Goal: Contribute content: Add original content to the website for others to see

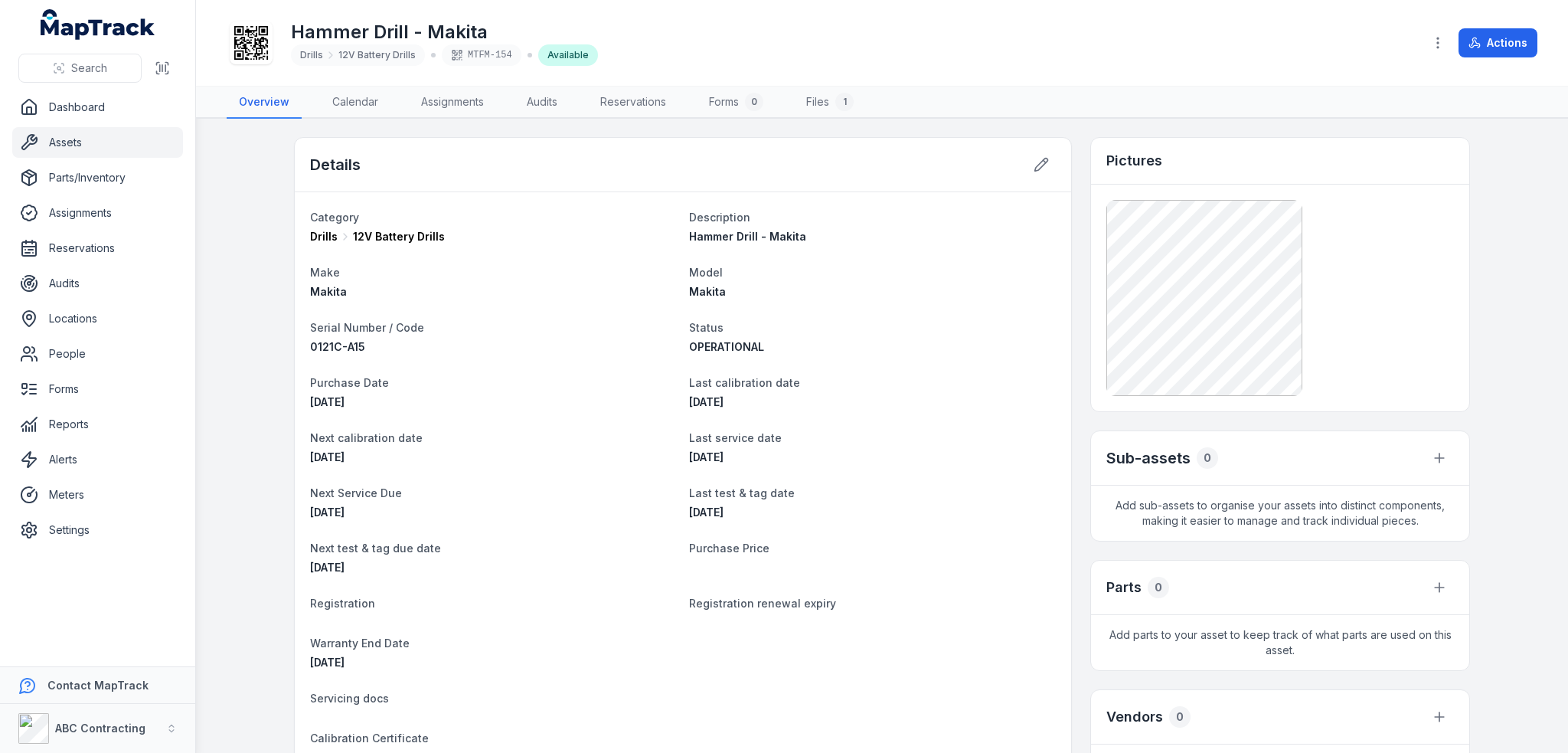
click at [249, 195] on main "Details Category Drills 12V Battery Drills Description Hammer Drill - Makita Ma…" at bounding box center [882, 436] width 1373 height 634
click at [784, 43] on button "Actions" at bounding box center [1498, 42] width 79 height 29
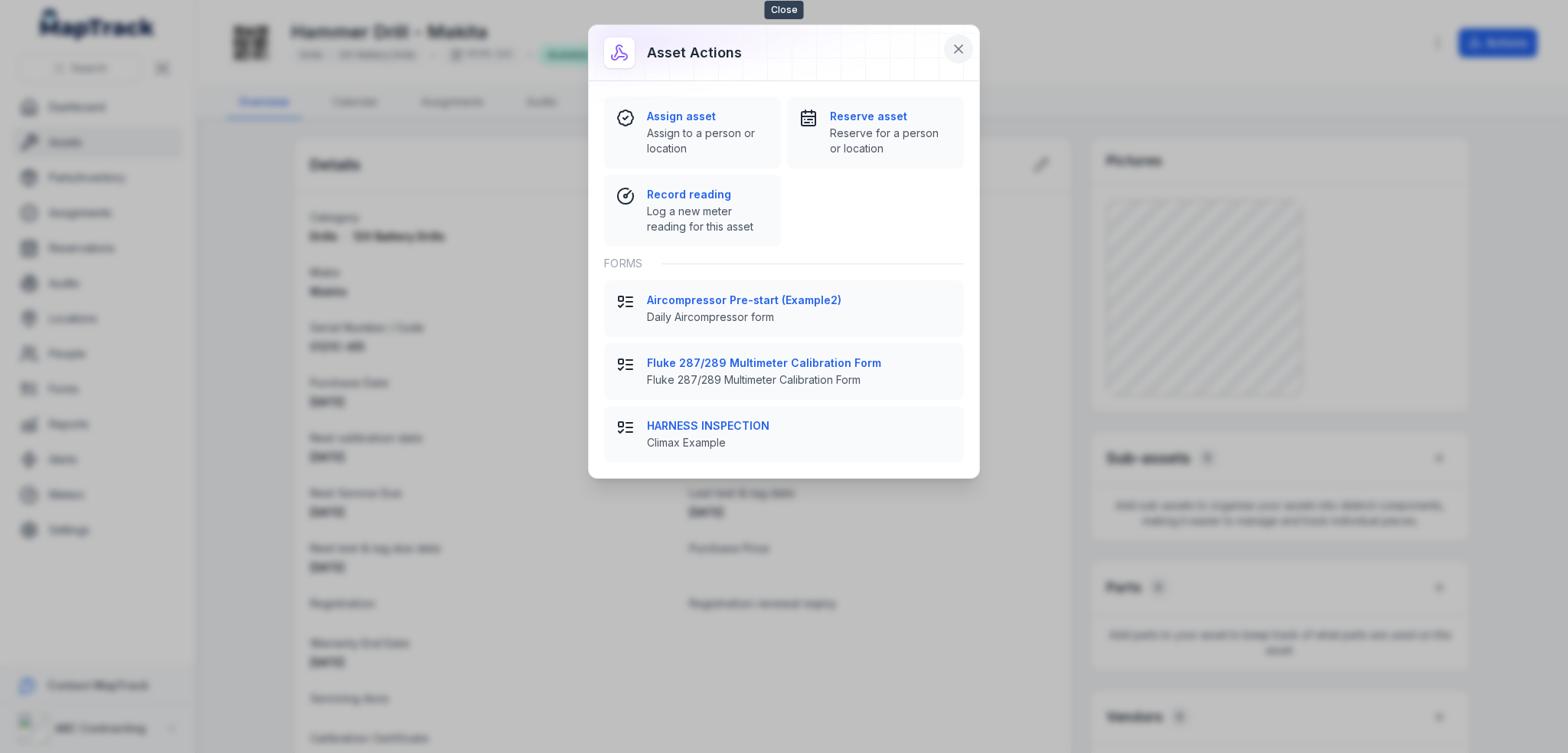
click at [784, 52] on icon at bounding box center [958, 48] width 15 height 15
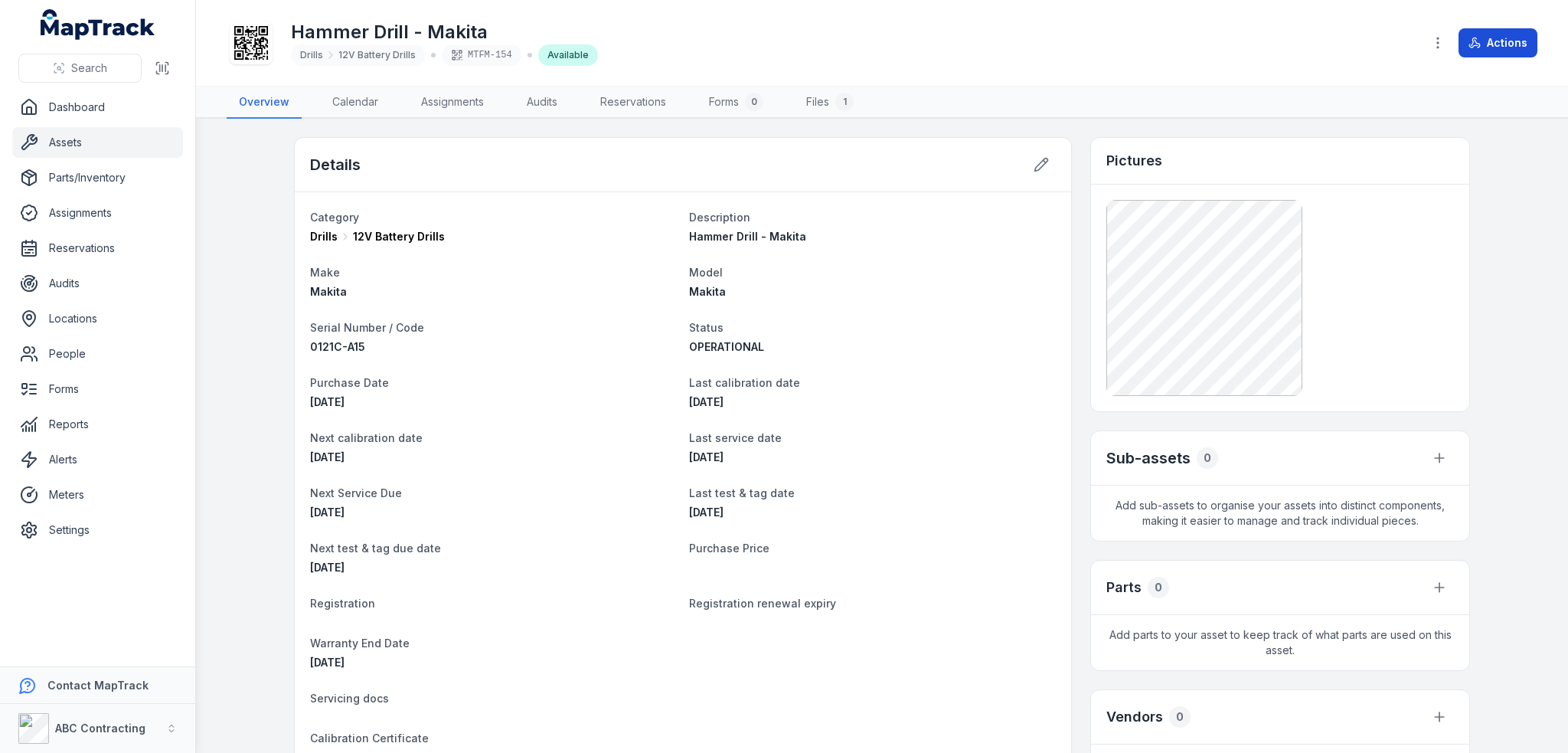
click at [784, 46] on button "Actions" at bounding box center [1498, 42] width 79 height 29
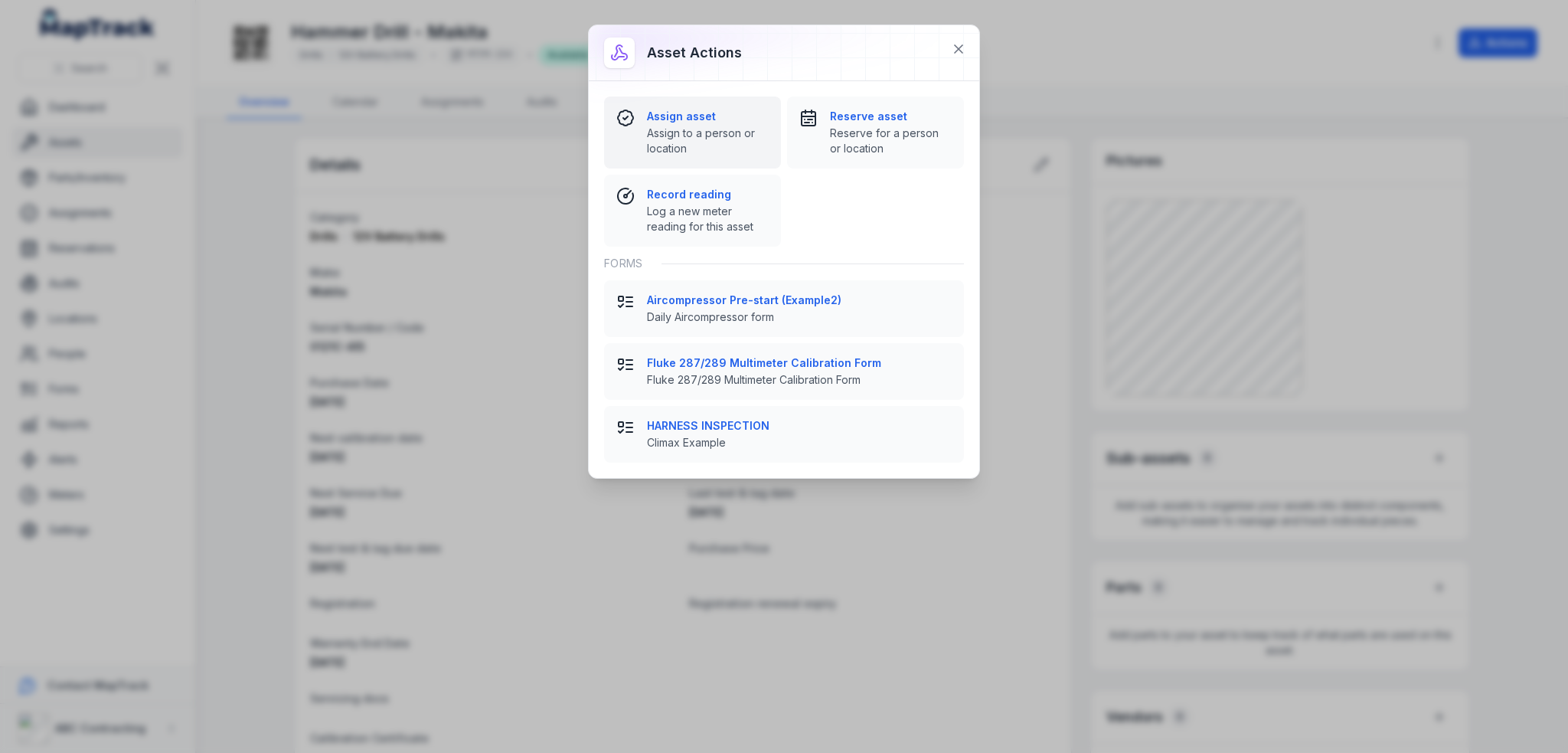
click at [712, 134] on span "Assign to a person or location" at bounding box center [708, 141] width 122 height 31
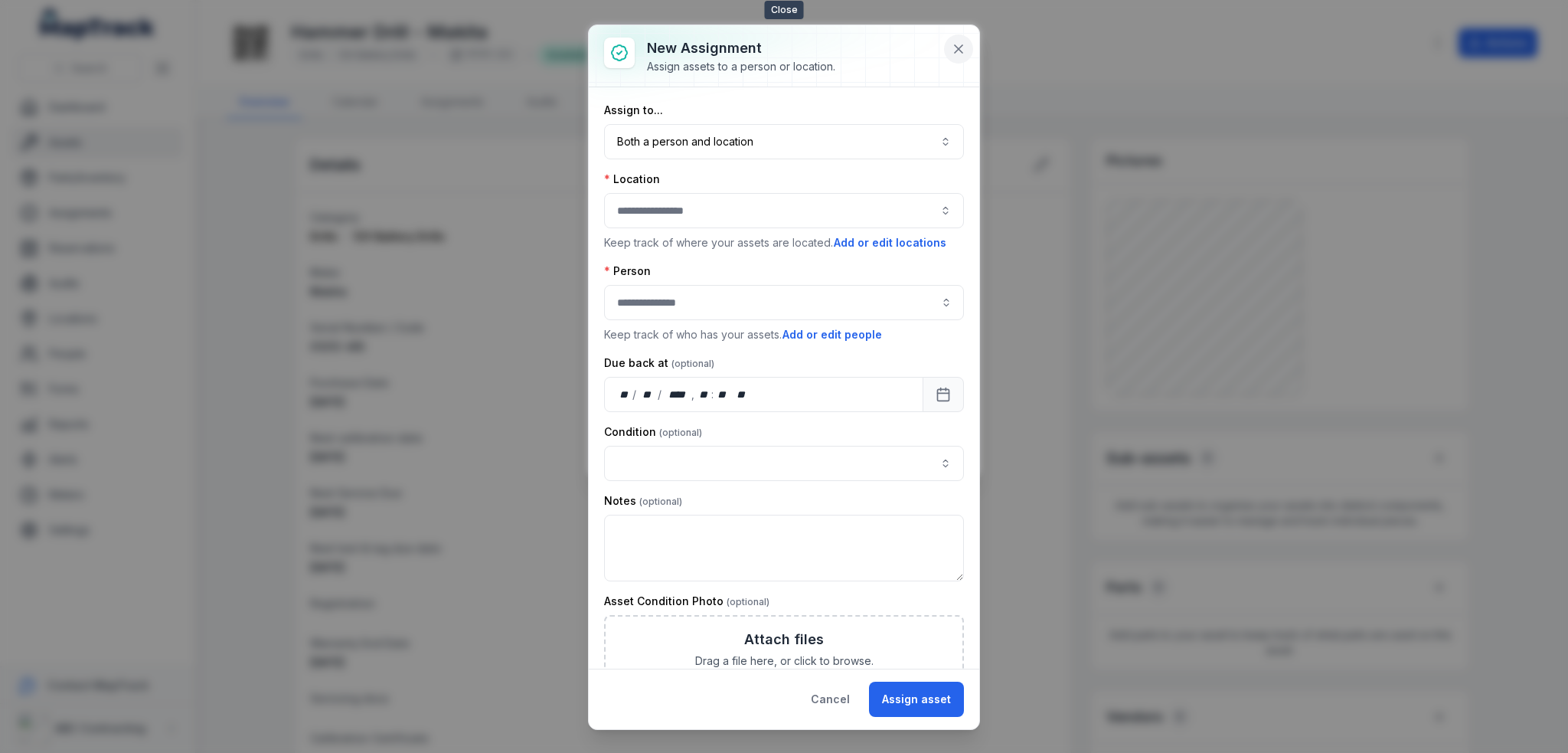
click at [784, 50] on icon at bounding box center [958, 48] width 15 height 15
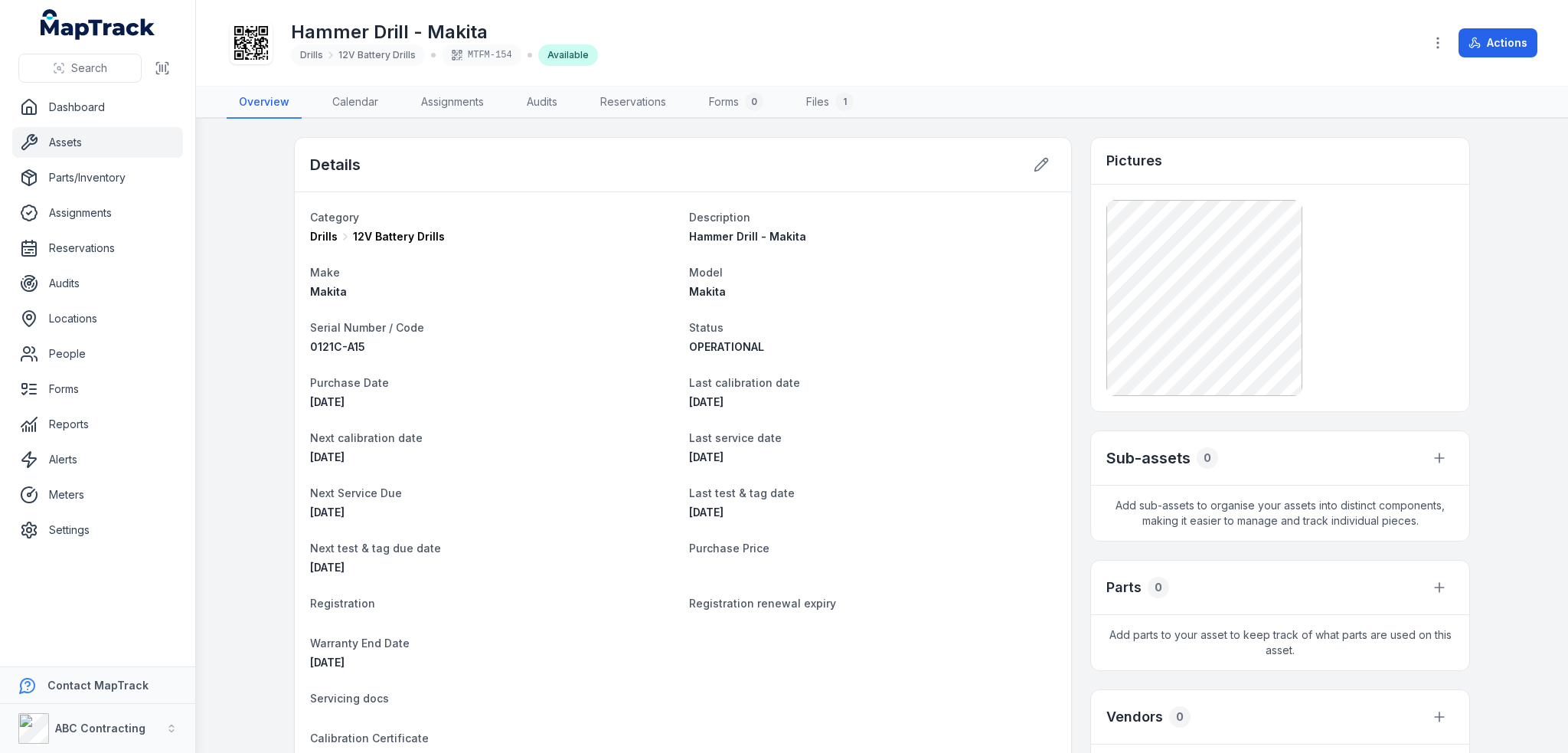
click at [65, 140] on link "Assets" at bounding box center [97, 143] width 170 height 31
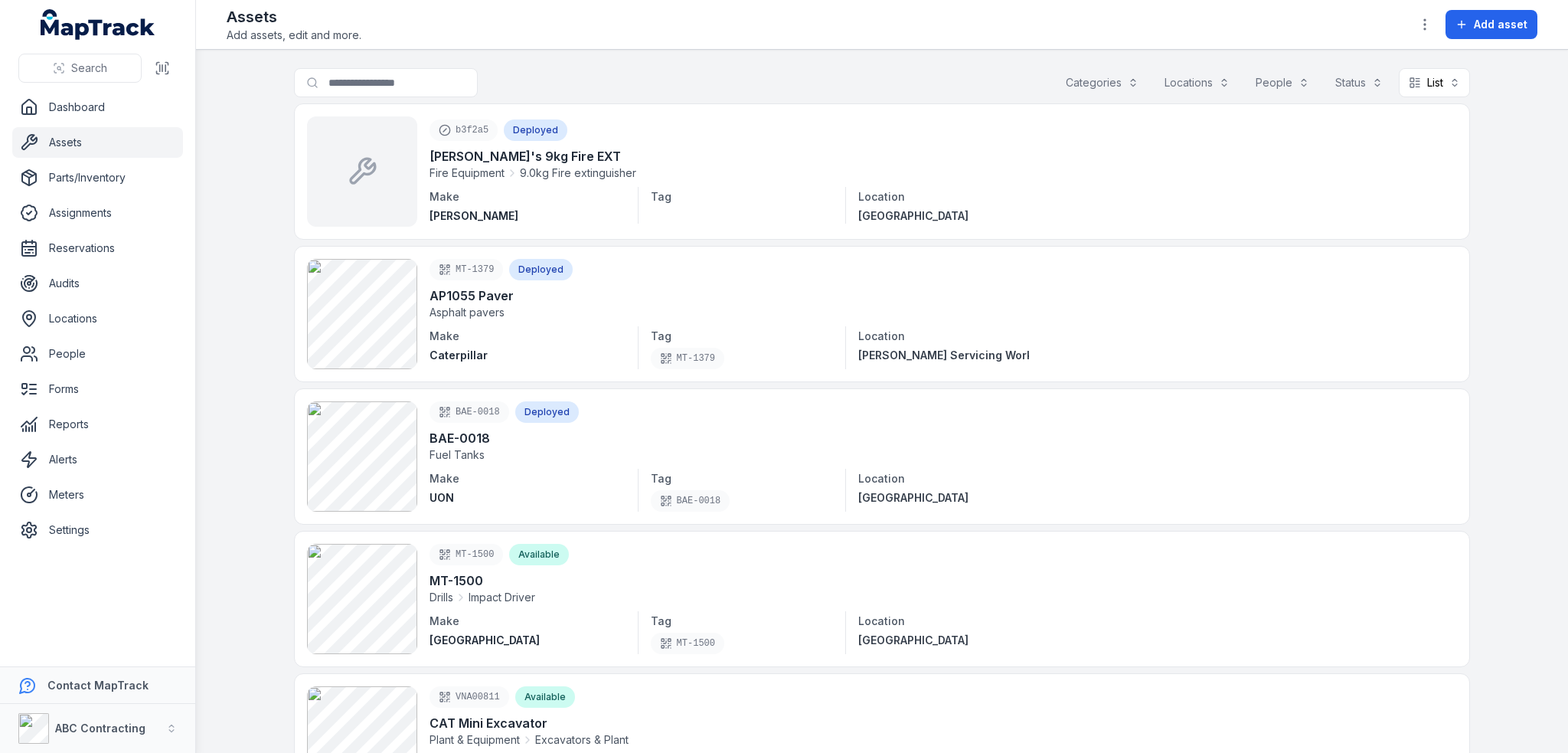
click at [784, 187] on main "Search for assets Categories Locations People Status List **** b3f2a5 Deployed …" at bounding box center [882, 401] width 1373 height 703
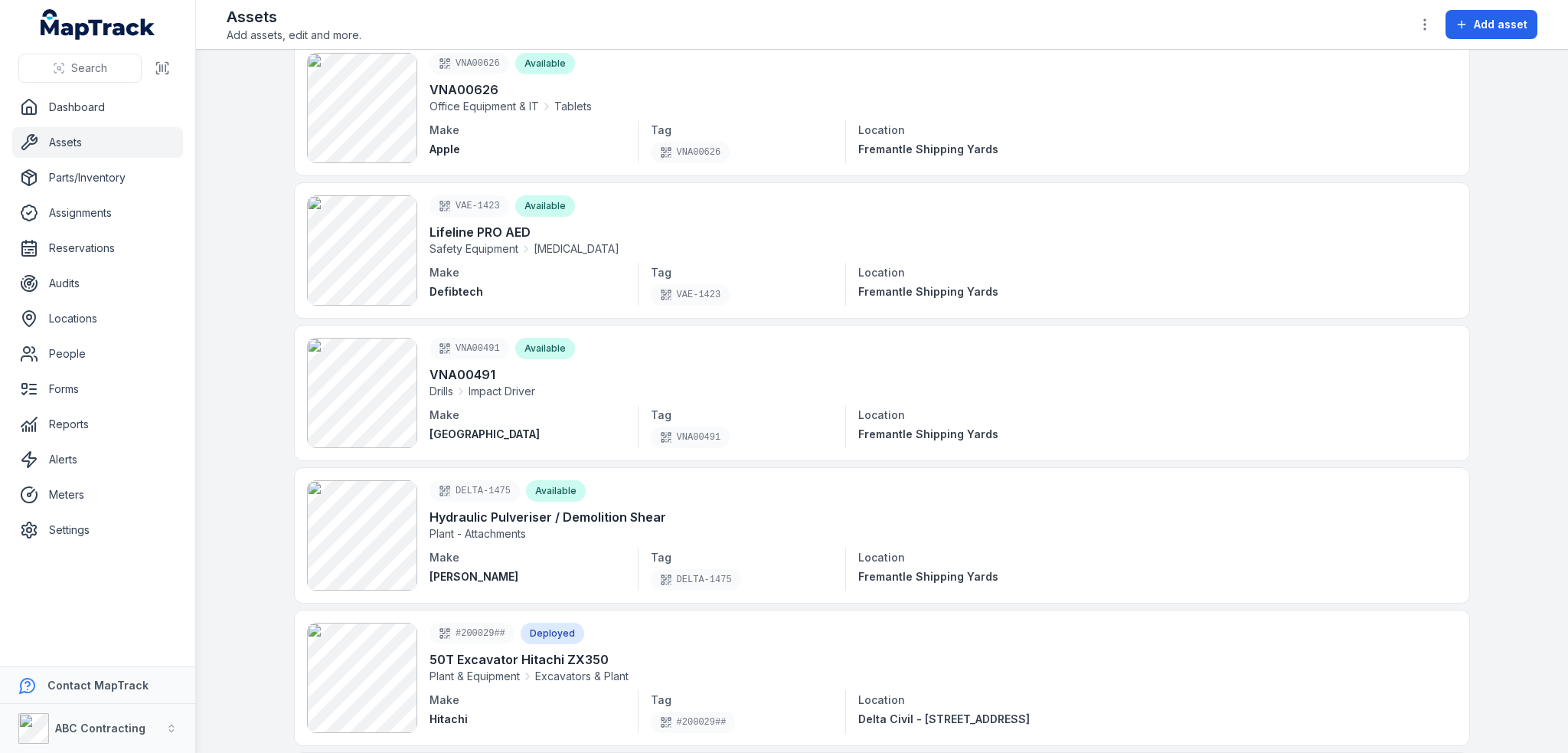
scroll to position [771, 0]
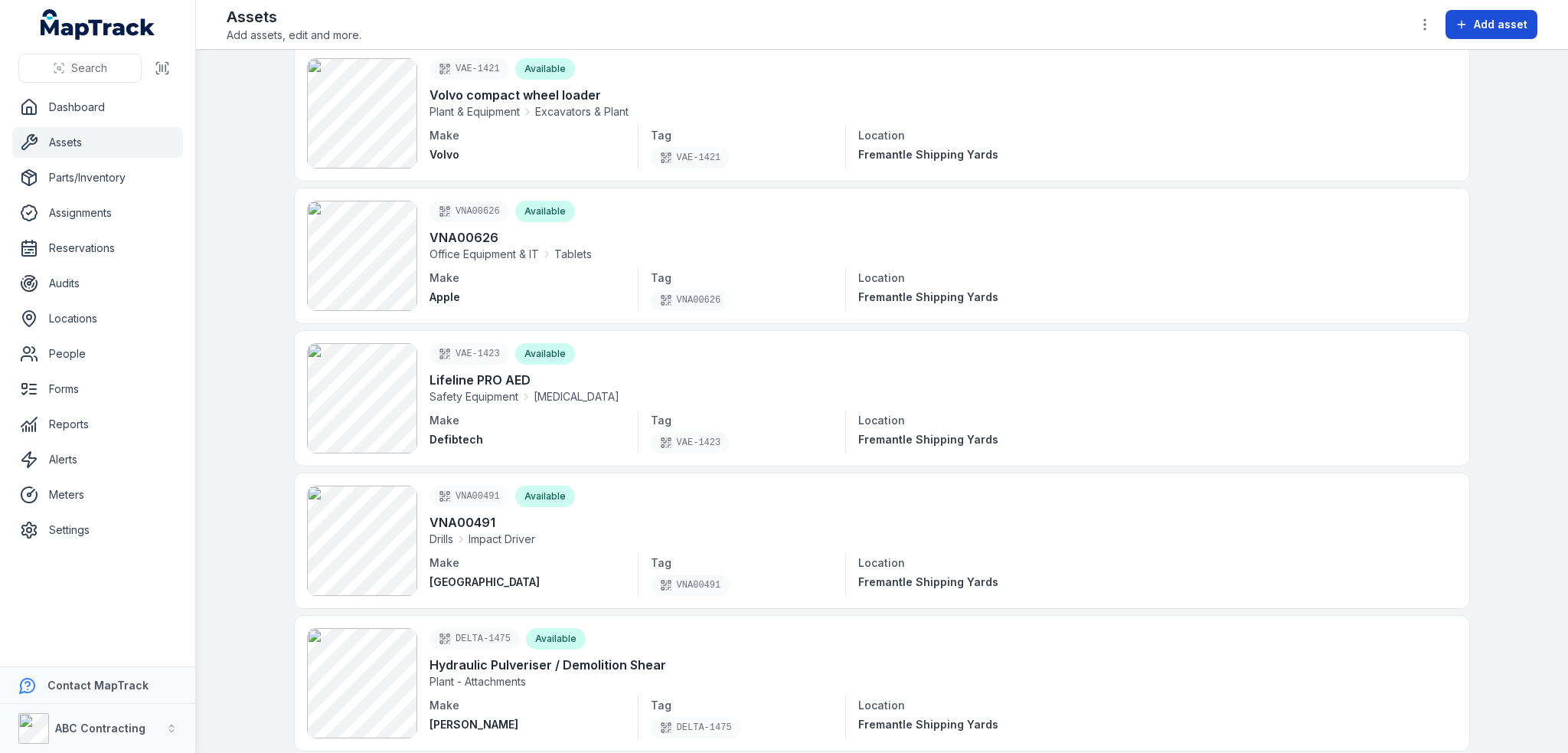
click at [784, 18] on span "Add asset" at bounding box center [1501, 24] width 54 height 15
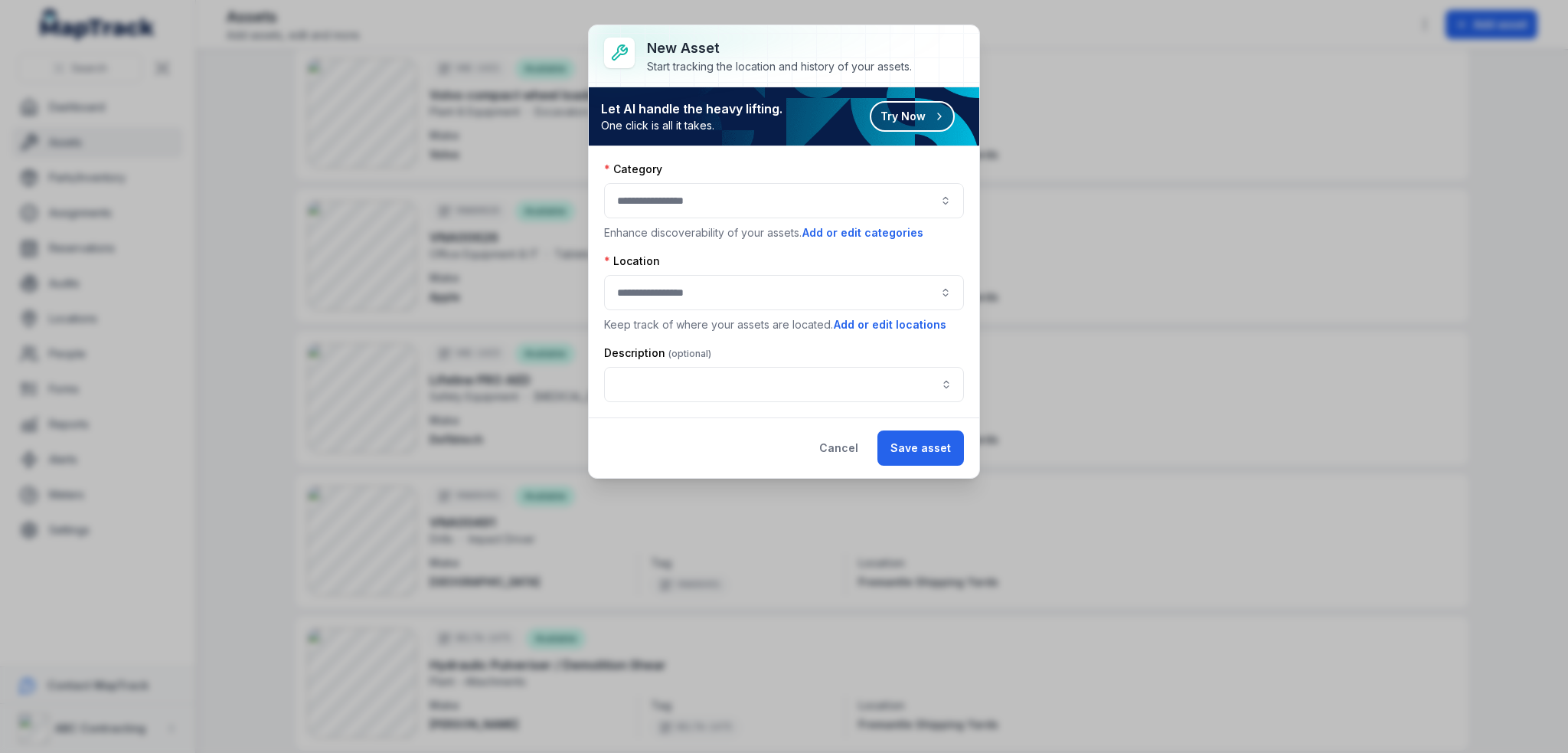
click at [784, 120] on button "Try Now" at bounding box center [912, 116] width 85 height 31
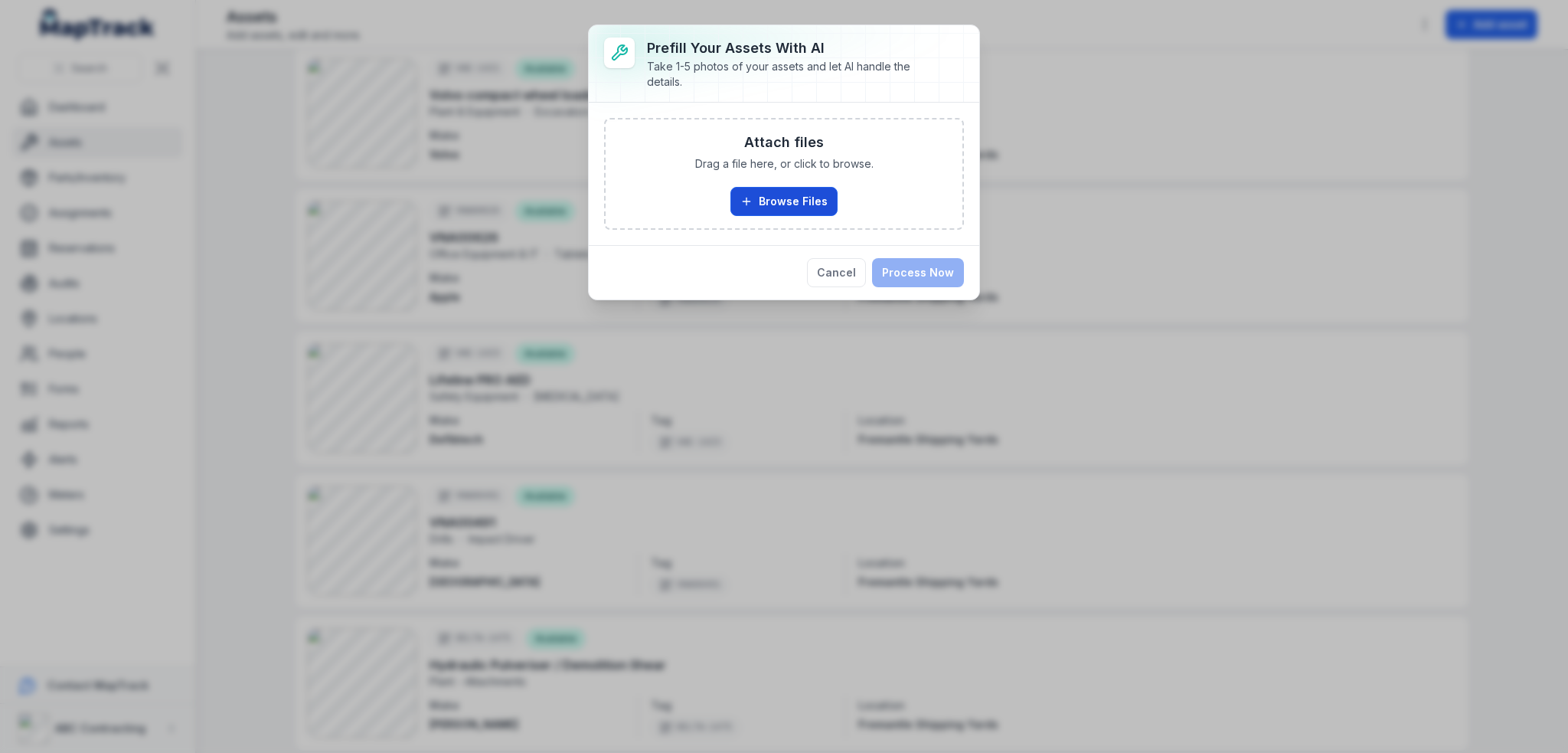
click at [784, 193] on button "Browse Files" at bounding box center [784, 200] width 108 height 29
click at [784, 206] on button "Browse Files" at bounding box center [784, 200] width 108 height 29
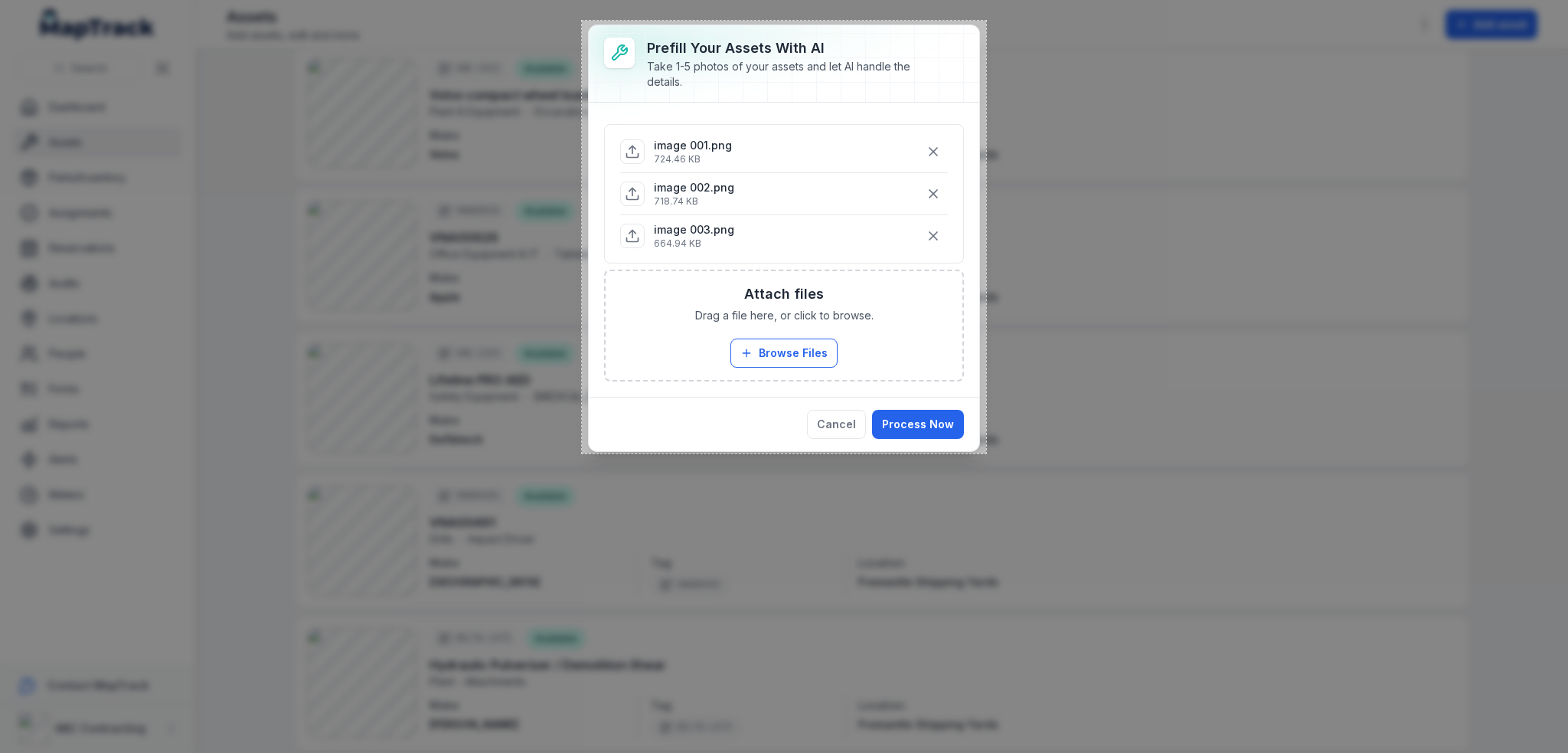
drag, startPoint x: 582, startPoint y: 21, endPoint x: 987, endPoint y: 454, distance: 592.9
click at [784, 454] on div "528 X 565" at bounding box center [784, 376] width 1568 height 753
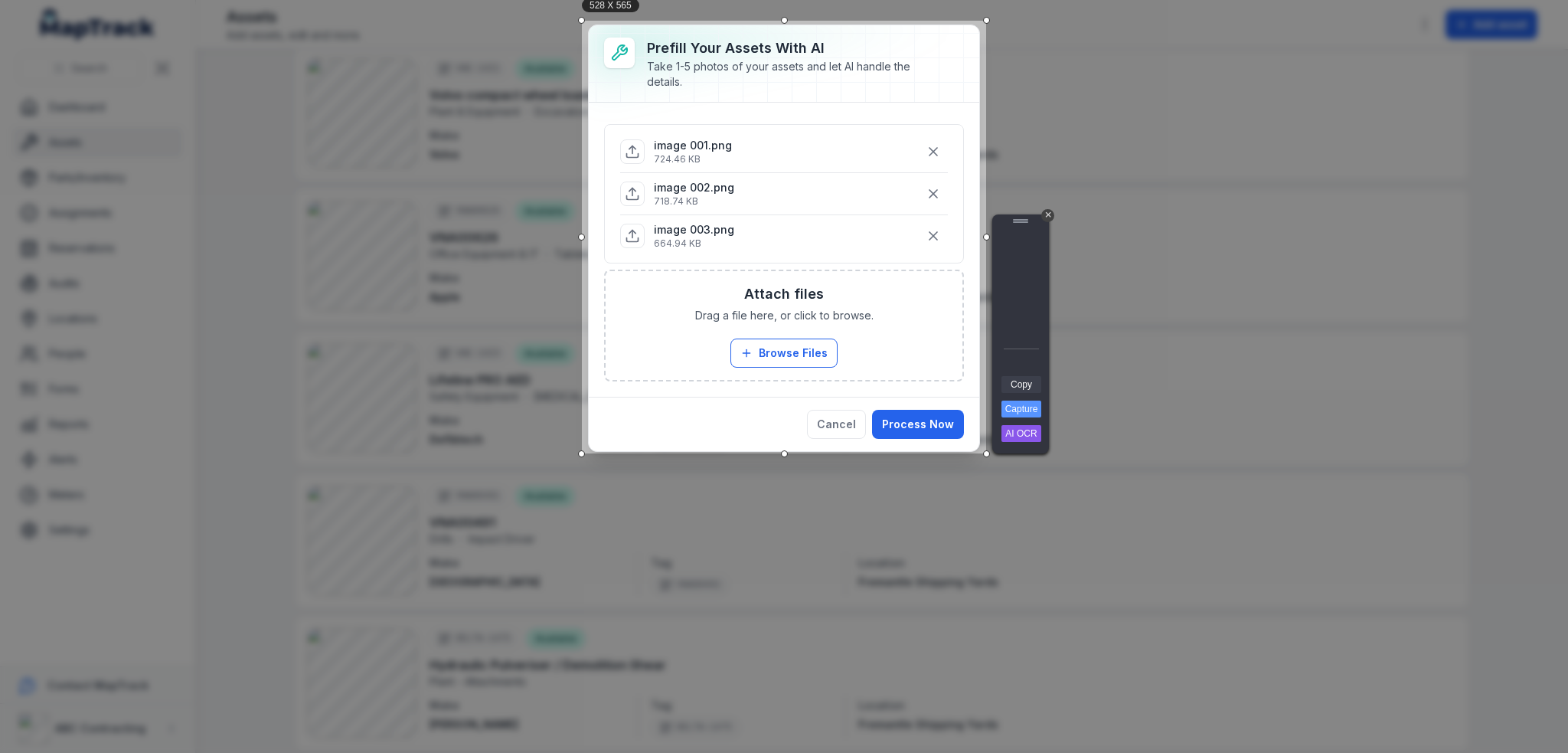
click at [784, 385] on link "Copy" at bounding box center [1022, 384] width 40 height 17
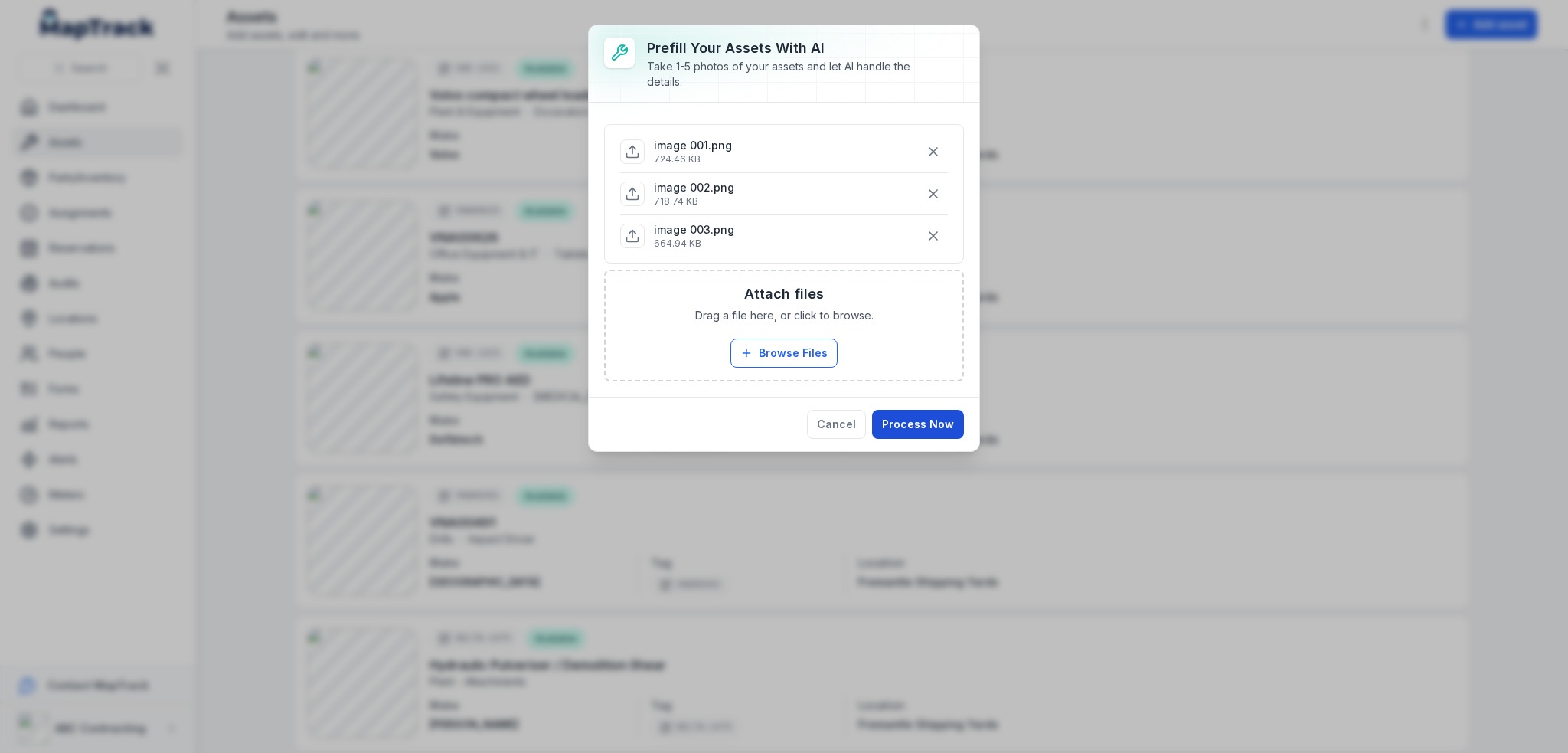
click at [784, 423] on button "Process Now" at bounding box center [918, 424] width 92 height 29
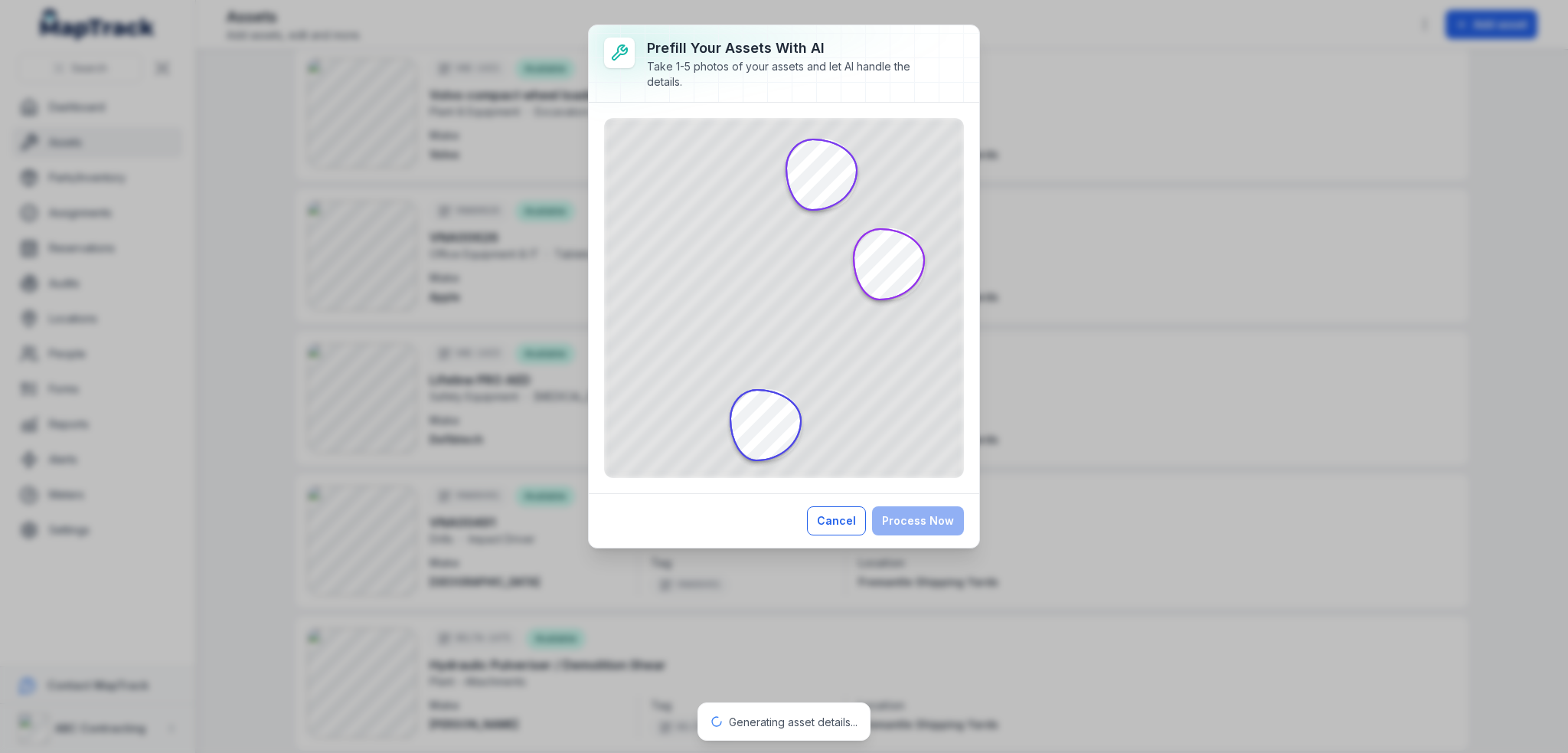
click at [784, 520] on button "Cancel" at bounding box center [836, 521] width 59 height 29
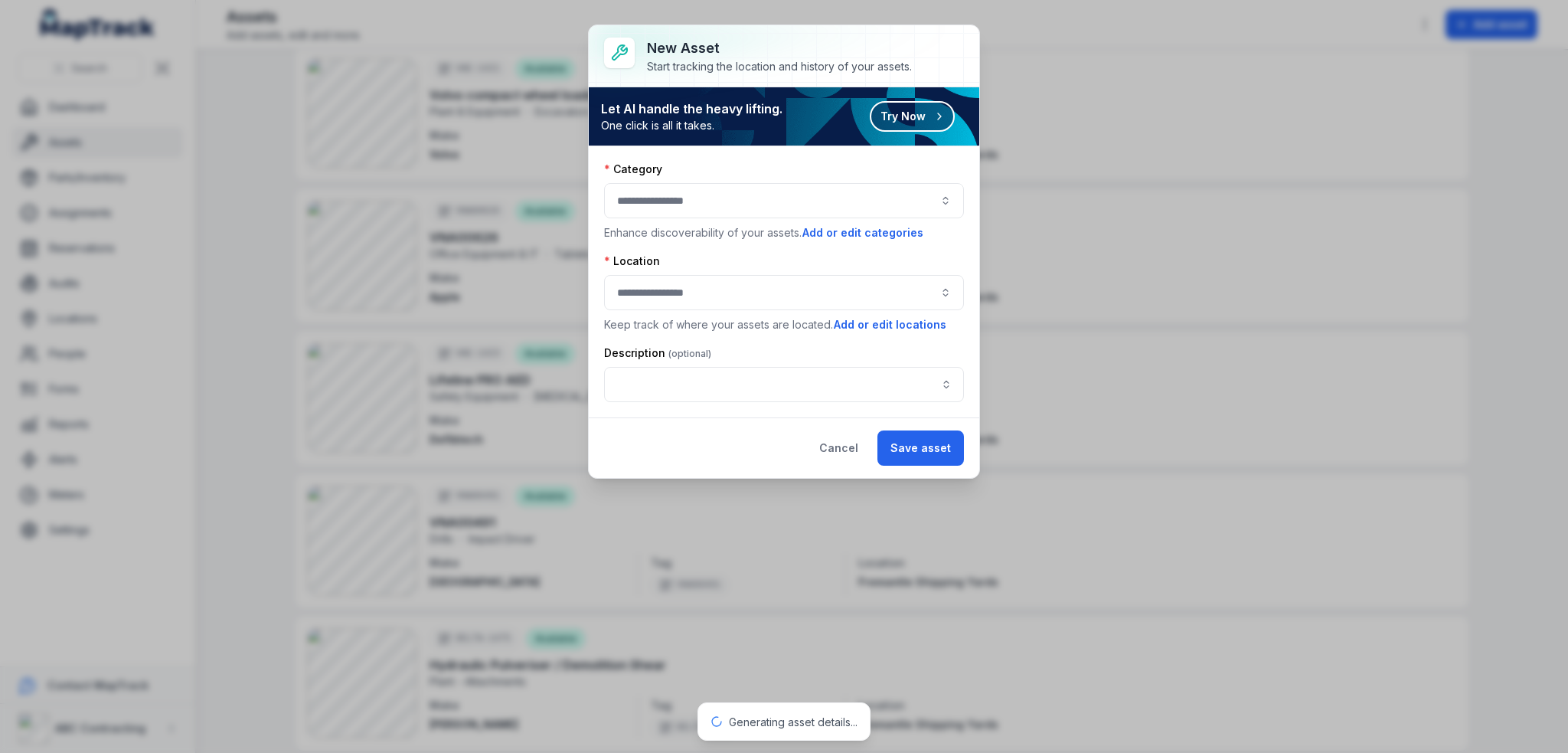
click at [784, 110] on button "Try Now" at bounding box center [912, 116] width 85 height 31
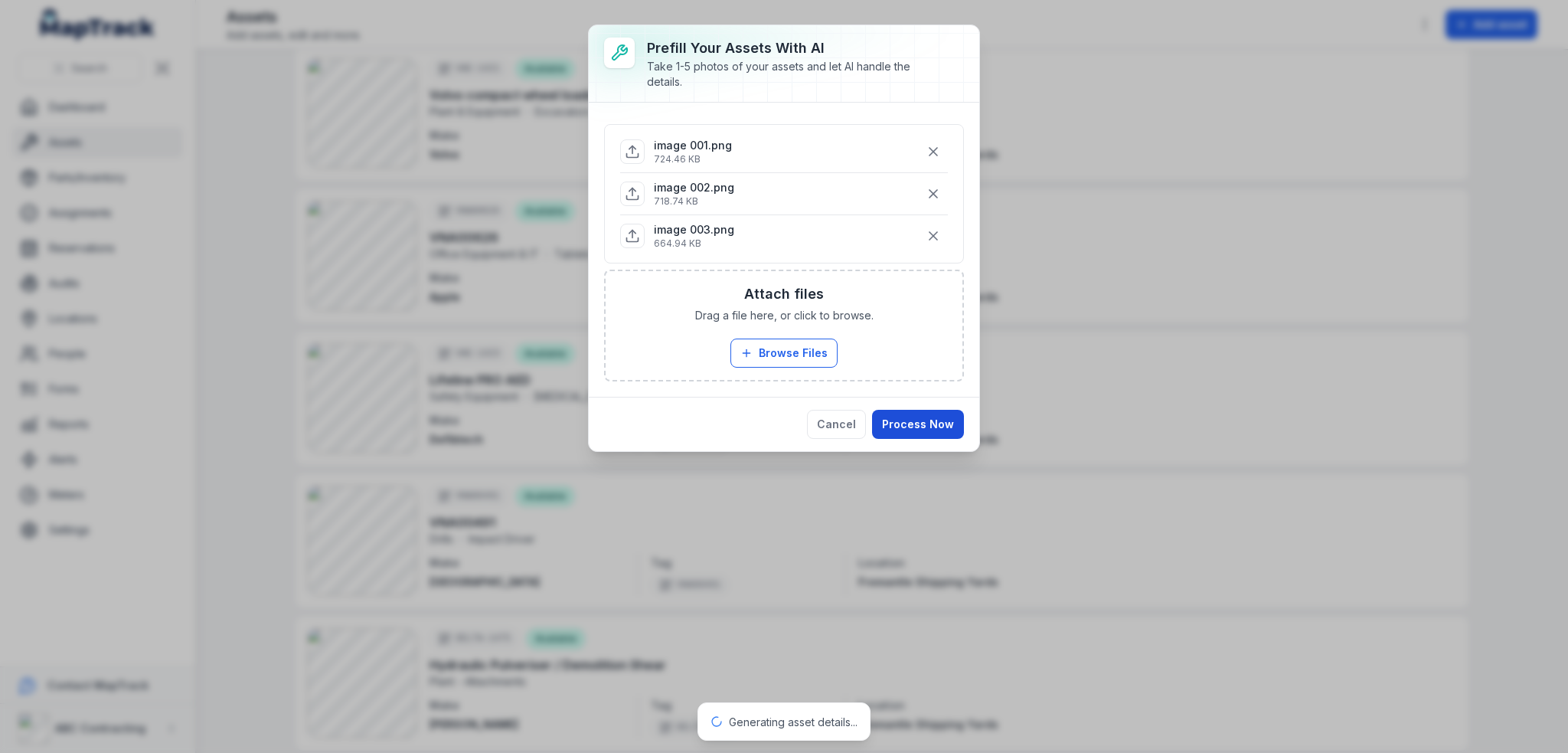
click at [784, 422] on button "Process Now" at bounding box center [918, 424] width 92 height 29
